Goal: Navigation & Orientation: Go to known website

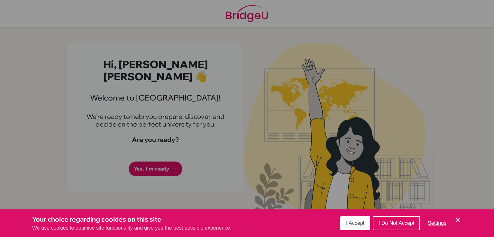
click at [231, 169] on div "Cookie Preferences" at bounding box center [247, 118] width 494 height 237
click at [349, 224] on span "I Accept" at bounding box center [355, 223] width 18 height 5
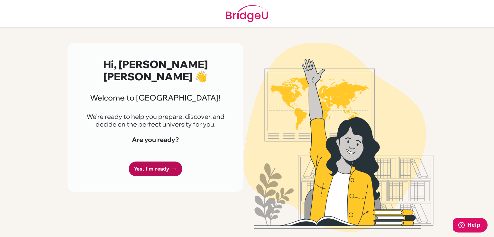
click at [145, 171] on link "Yes, I'm ready" at bounding box center [156, 169] width 54 height 15
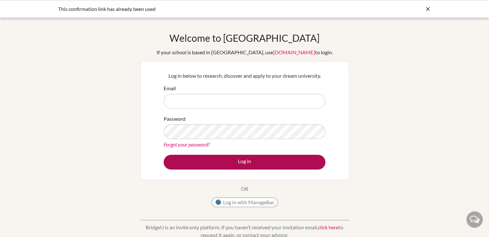
type input "luke.2029@mis.sch.id"
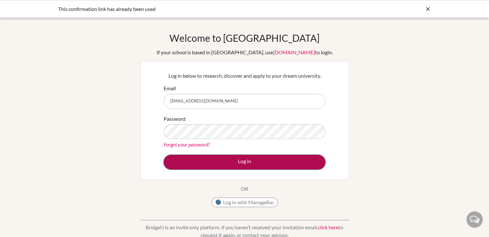
click at [211, 159] on button "Log in" at bounding box center [245, 162] width 162 height 15
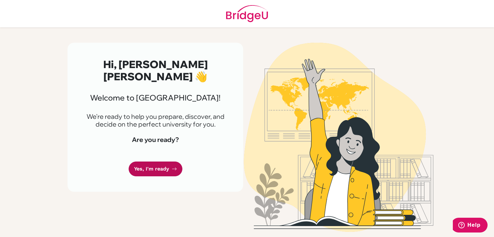
click at [160, 165] on link "Yes, I'm ready" at bounding box center [156, 169] width 54 height 15
